Goal: Task Accomplishment & Management: Use online tool/utility

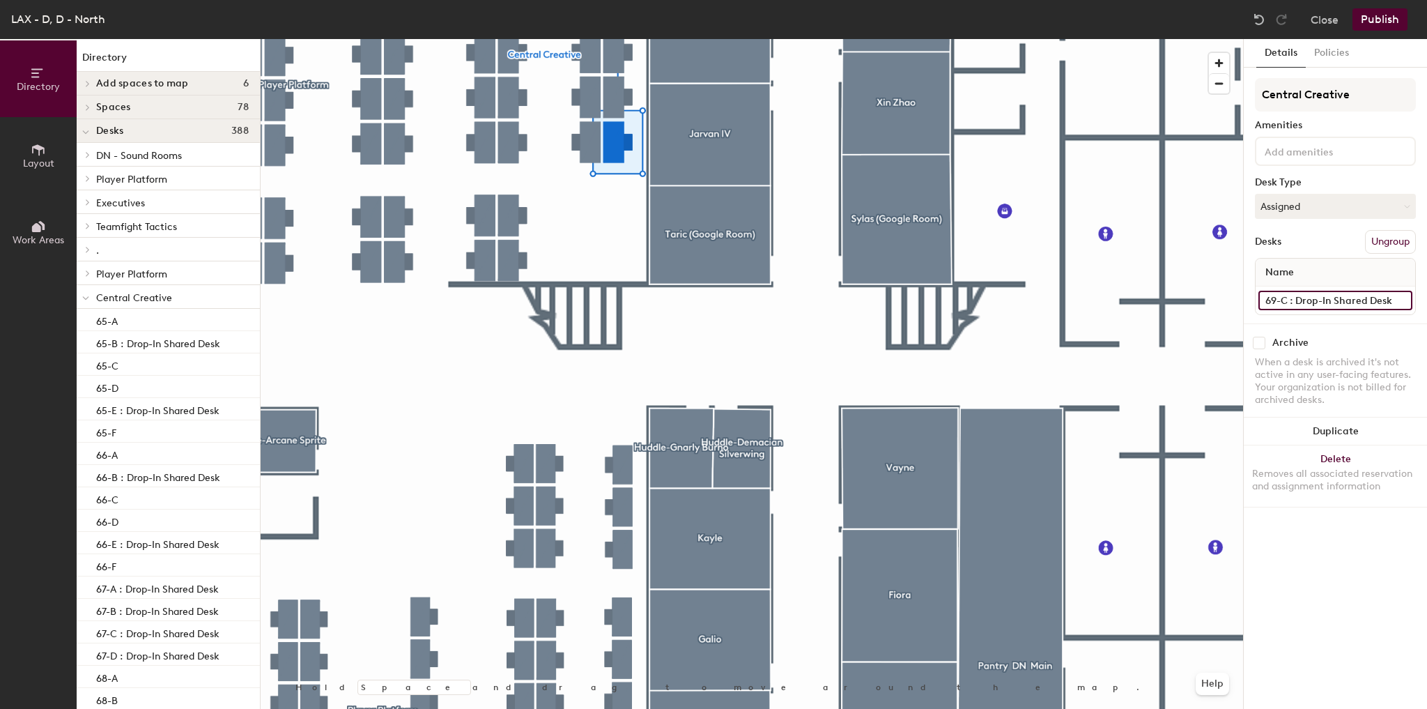
click at [1357, 304] on input "69-C : Drop-In Shared Desk" at bounding box center [1335, 301] width 154 height 20
type input "69-C"
click at [1363, 21] on button "Publish" at bounding box center [1379, 19] width 55 height 22
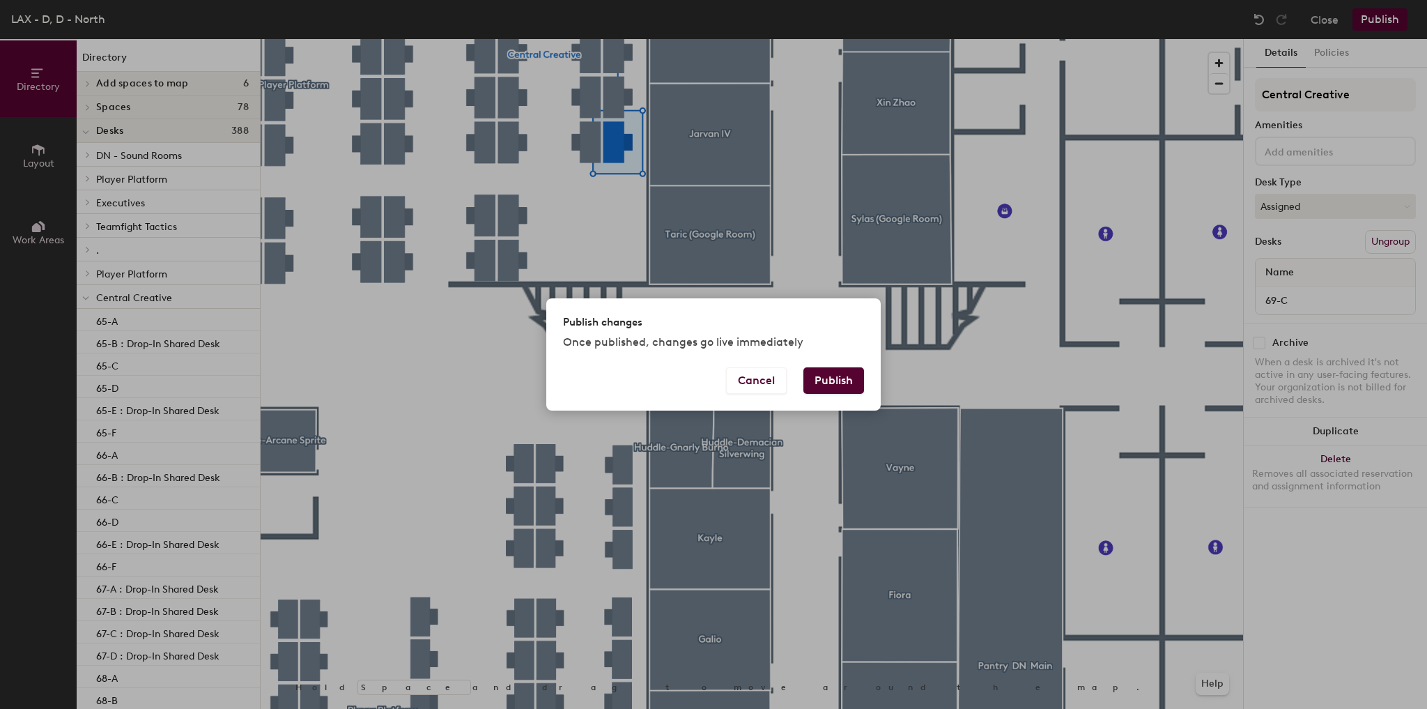
click at [816, 384] on button "Publish" at bounding box center [833, 380] width 61 height 26
